Goal: Task Accomplishment & Management: Manage account settings

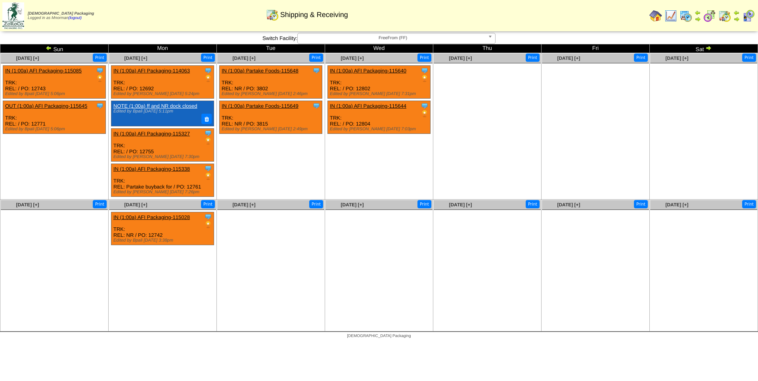
click at [669, 18] on img at bounding box center [670, 16] width 13 height 13
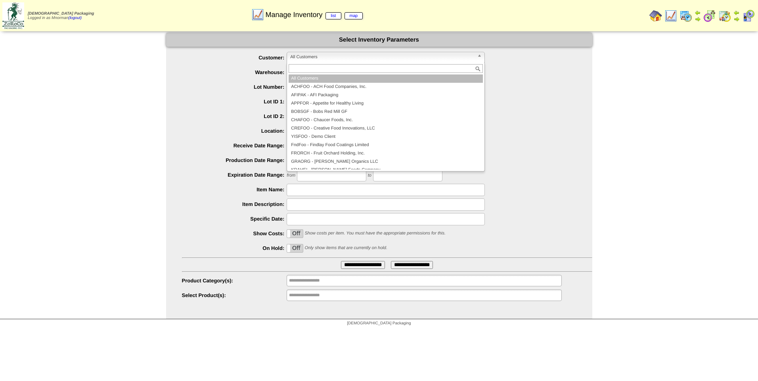
click at [374, 59] on span "All Customers" at bounding box center [382, 57] width 184 height 10
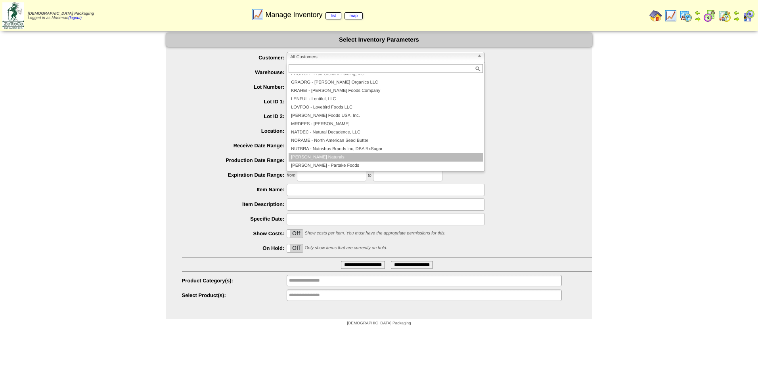
scroll to position [80, 0]
click at [359, 164] on li "PARTAK - Partake Foods" at bounding box center [385, 165] width 194 height 8
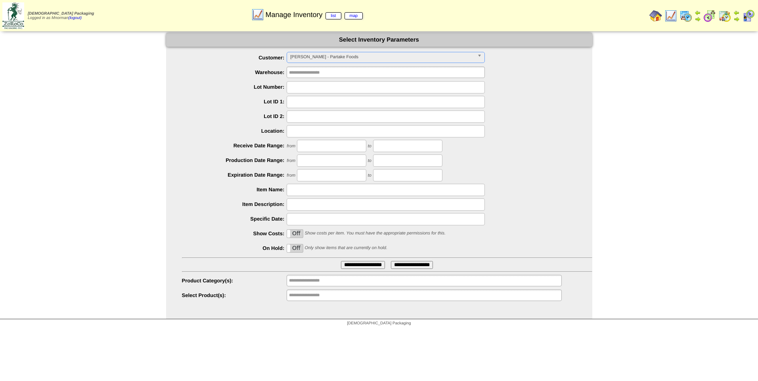
click at [298, 249] on label "Off" at bounding box center [295, 248] width 16 height 8
click at [365, 263] on input "**********" at bounding box center [363, 265] width 44 height 8
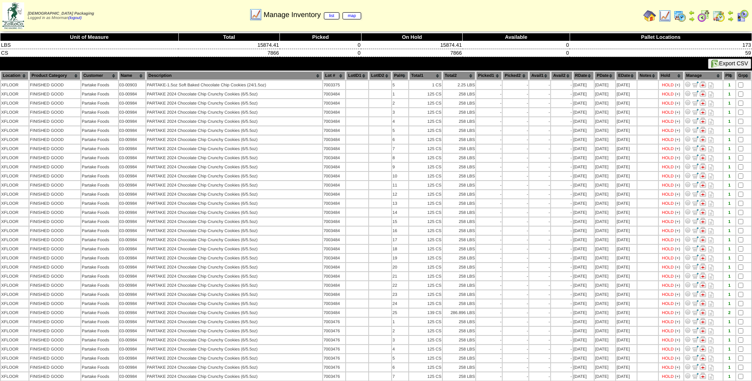
click at [326, 75] on th "Lot #" at bounding box center [334, 75] width 22 height 9
click at [328, 74] on th "Lot #" at bounding box center [334, 75] width 22 height 9
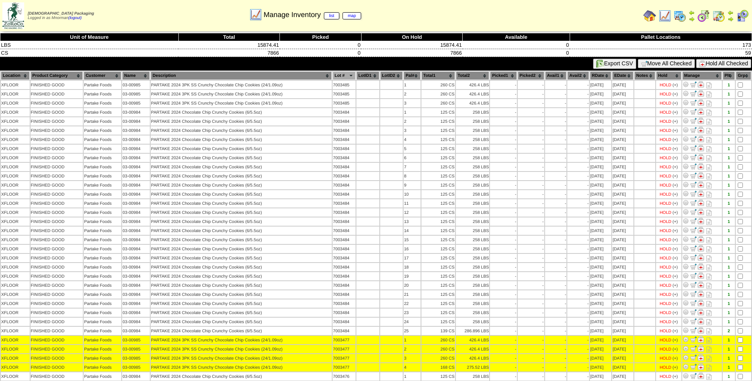
click at [738, 61] on button "Hold All Checked" at bounding box center [723, 63] width 55 height 9
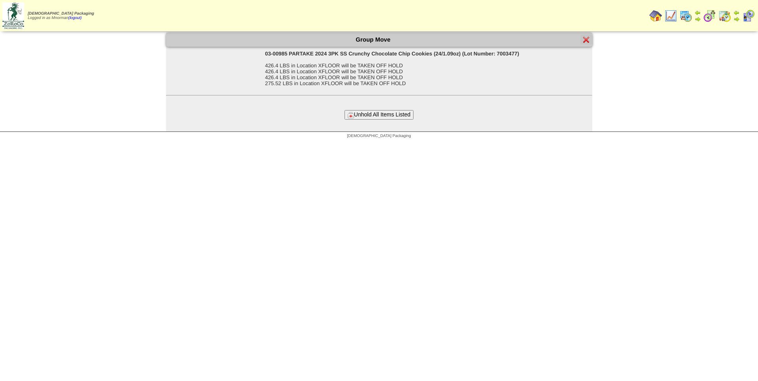
click at [370, 111] on button "Unhold All Items Listed" at bounding box center [378, 114] width 69 height 9
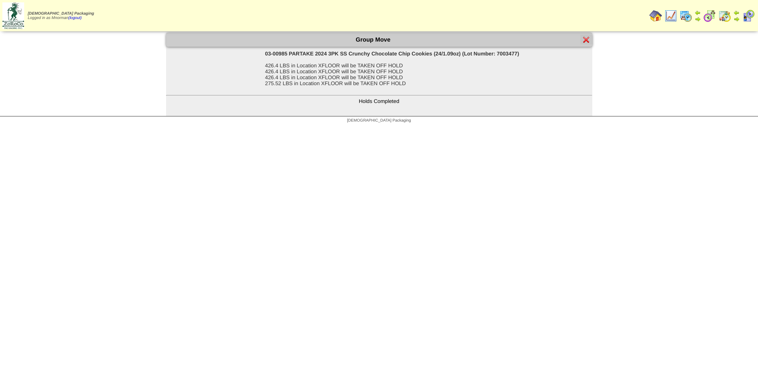
click at [584, 40] on img at bounding box center [586, 39] width 6 height 6
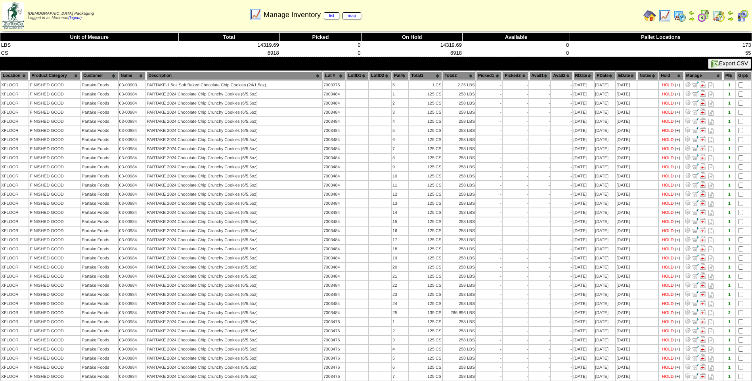
click at [323, 76] on th "Lot #" at bounding box center [334, 75] width 22 height 9
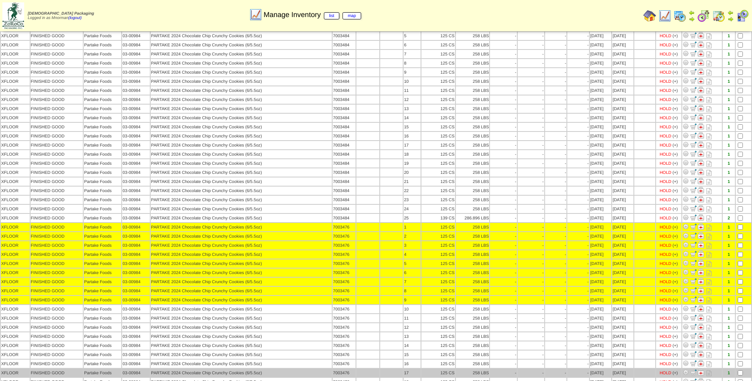
scroll to position [119, 0]
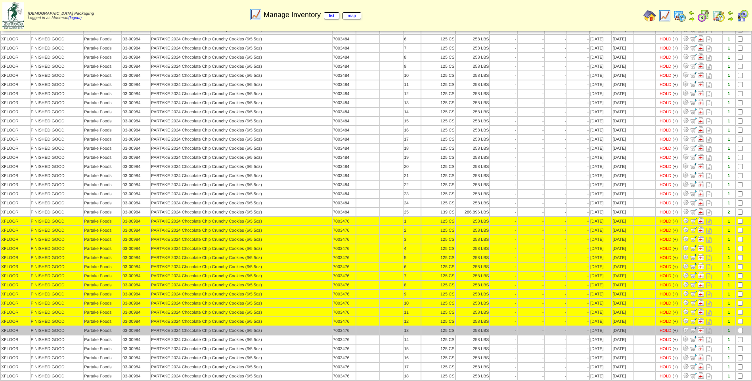
drag, startPoint x: 740, startPoint y: 327, endPoint x: 741, endPoint y: 334, distance: 7.2
click at [740, 327] on td at bounding box center [742, 330] width 15 height 8
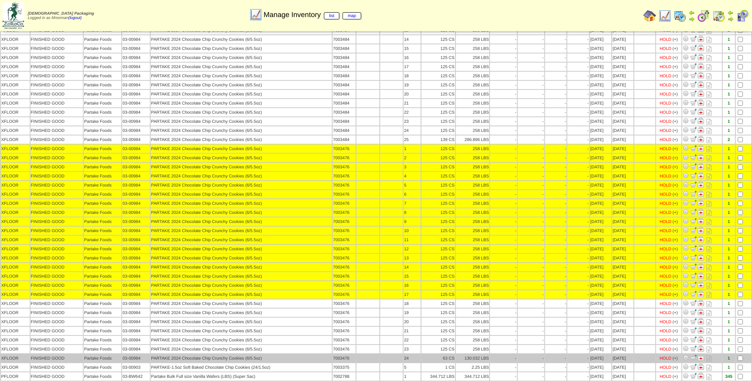
scroll to position [198, 0]
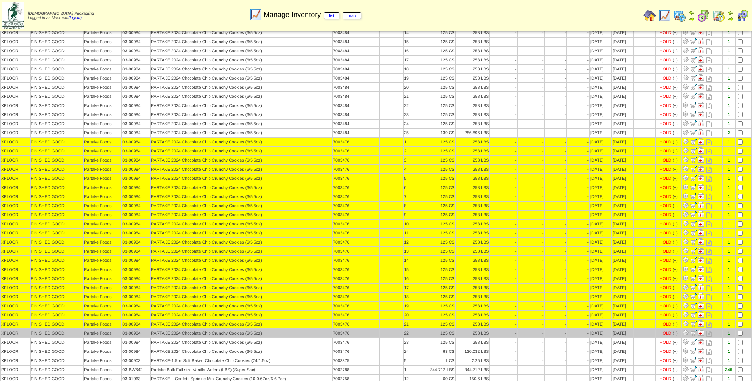
click at [739, 330] on td at bounding box center [742, 333] width 15 height 8
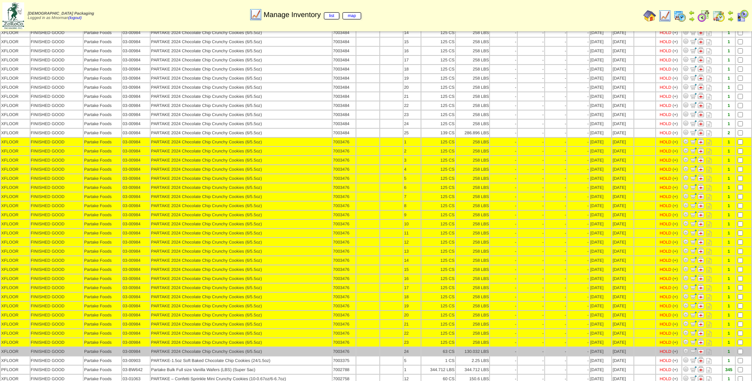
click at [741, 350] on td at bounding box center [742, 351] width 15 height 8
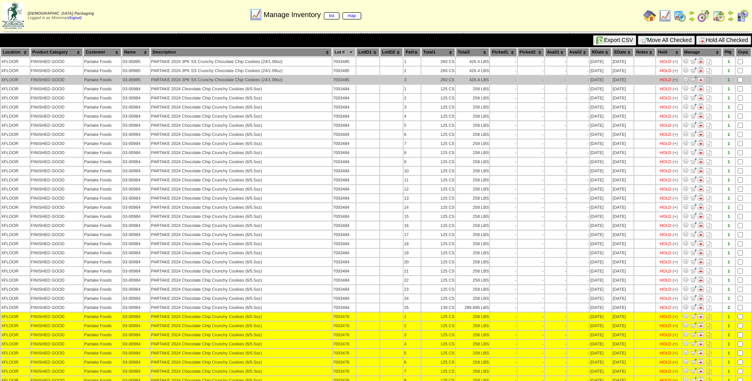
scroll to position [0, 0]
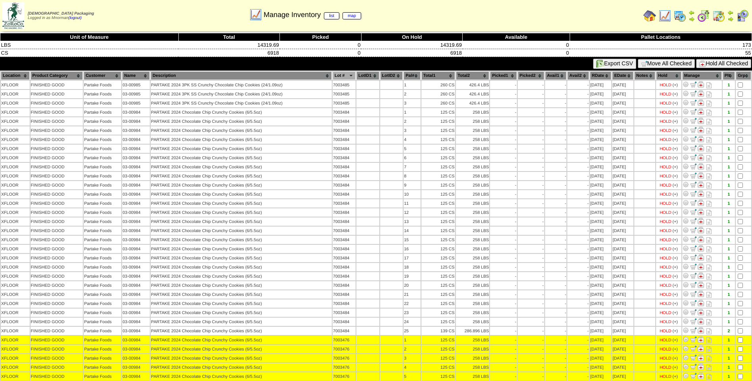
click at [734, 63] on button "Hold All Checked" at bounding box center [723, 63] width 55 height 9
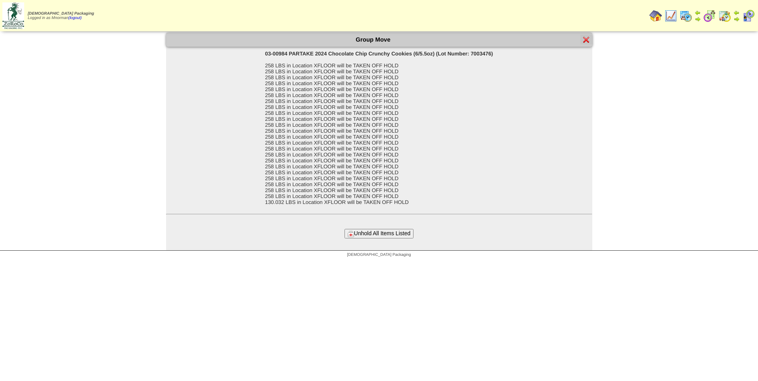
click at [372, 236] on button "Unhold All Items Listed" at bounding box center [378, 233] width 69 height 9
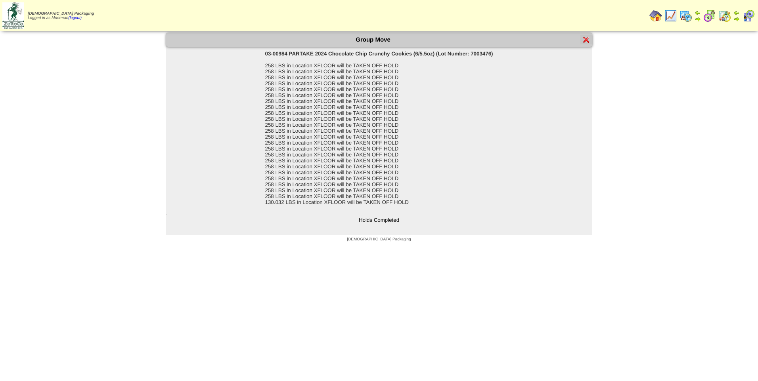
click at [585, 44] on link at bounding box center [586, 41] width 6 height 7
